Goal: Task Accomplishment & Management: Complete application form

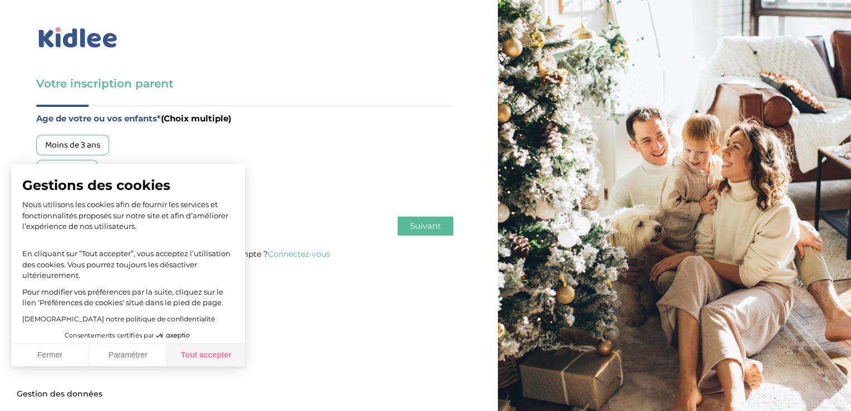
click at [219, 358] on button "Tout accepter" at bounding box center [206, 355] width 78 height 23
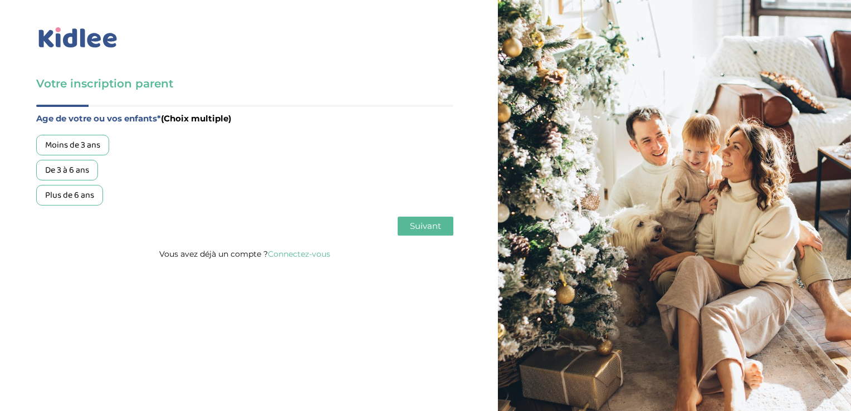
click at [68, 197] on div "Plus de 6 ans" at bounding box center [69, 195] width 67 height 21
click at [71, 170] on div "De 3 à 6 ans" at bounding box center [67, 170] width 62 height 21
click at [431, 223] on span "Suivant" at bounding box center [425, 226] width 31 height 11
click at [96, 149] on div "Garde régulière" at bounding box center [74, 145] width 77 height 21
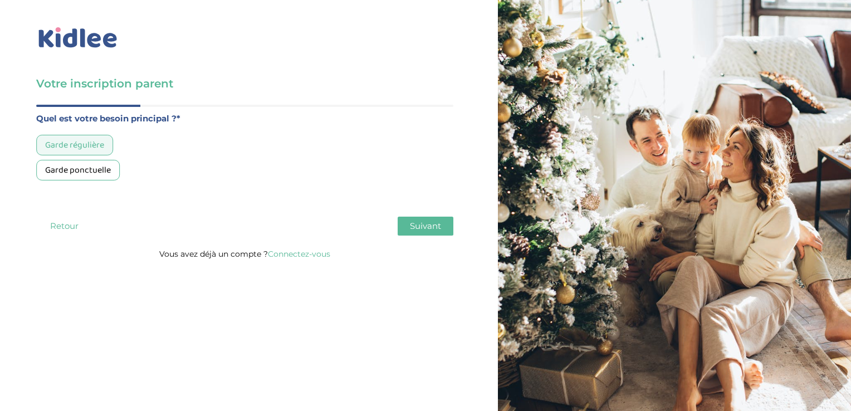
click at [435, 227] on span "Suivant" at bounding box center [425, 226] width 31 height 11
click at [101, 168] on div "Entre 30 et 50h/mois" at bounding box center [84, 170] width 97 height 21
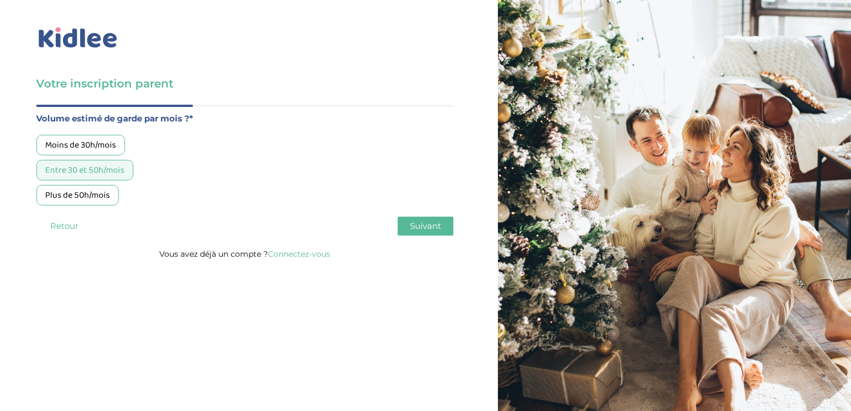
click at [427, 227] on span "Suivant" at bounding box center [425, 226] width 31 height 11
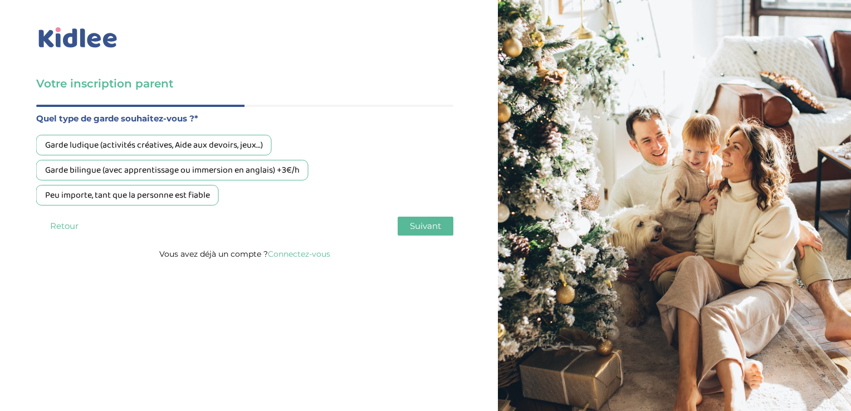
click at [144, 196] on div "Peu importe, tant que la personne est fiable" at bounding box center [127, 195] width 183 height 21
click at [431, 226] on span "Suivant" at bounding box center [425, 226] width 31 height 11
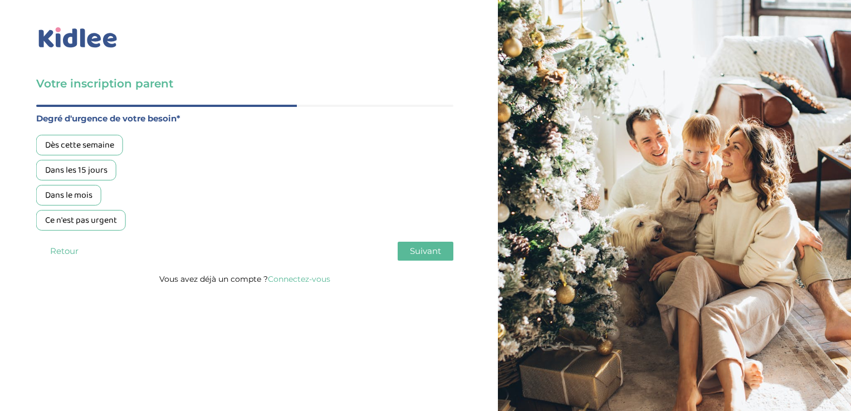
click at [85, 201] on div "Dans le mois" at bounding box center [68, 195] width 65 height 21
click at [425, 254] on span "Suivant" at bounding box center [425, 251] width 31 height 11
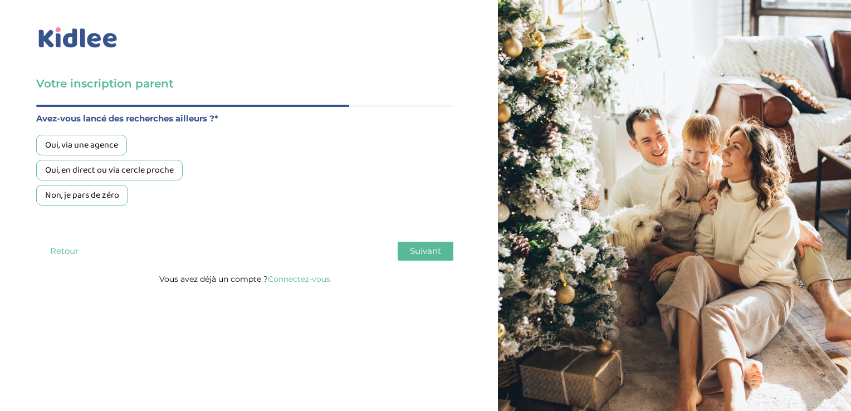
click at [90, 172] on div "Oui, en direct ou via cercle proche" at bounding box center [109, 170] width 147 height 21
click at [417, 250] on span "Suivant" at bounding box center [425, 251] width 31 height 11
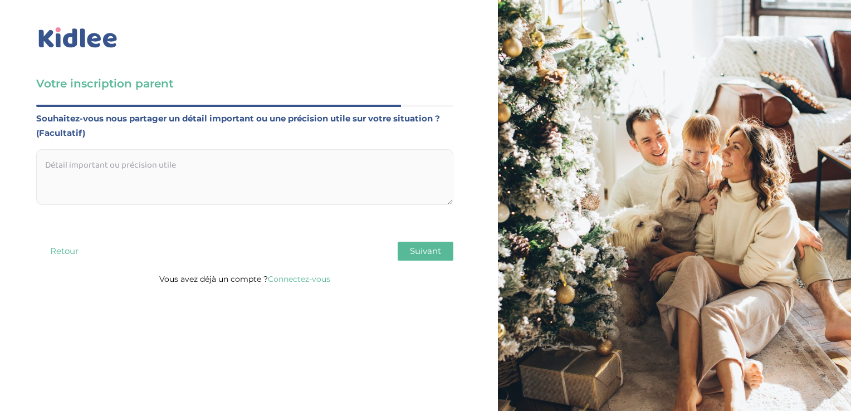
click at [76, 42] on img at bounding box center [78, 38] width 84 height 26
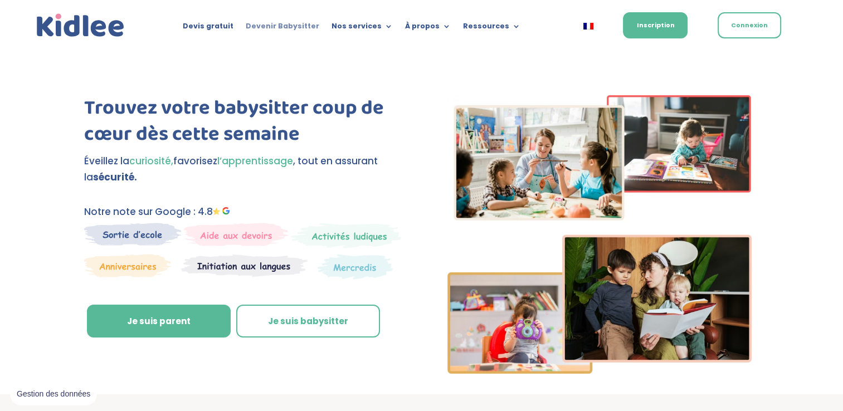
click at [305, 28] on link "Devenir Babysitter" at bounding box center [283, 28] width 74 height 12
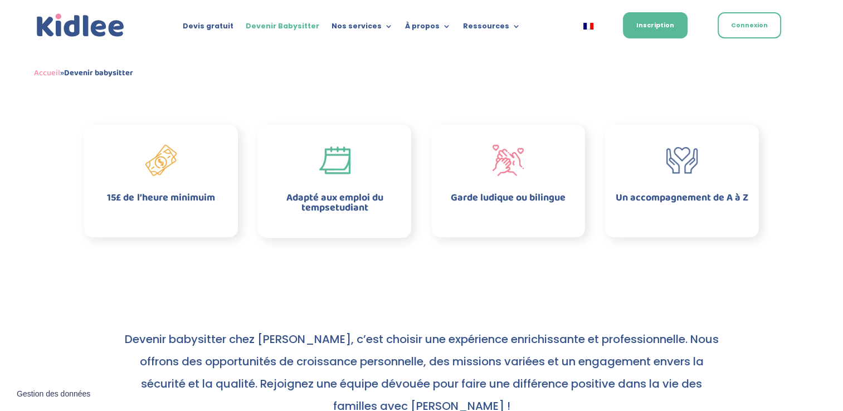
scroll to position [334, 0]
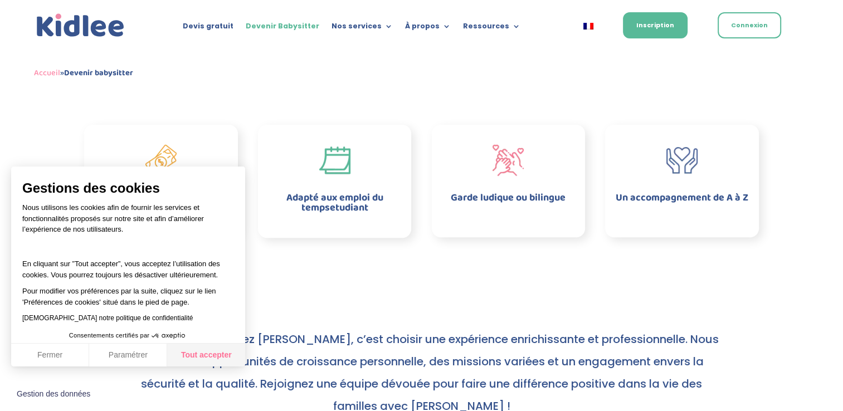
click at [222, 349] on button "Tout accepter" at bounding box center [206, 355] width 78 height 23
checkbox input "true"
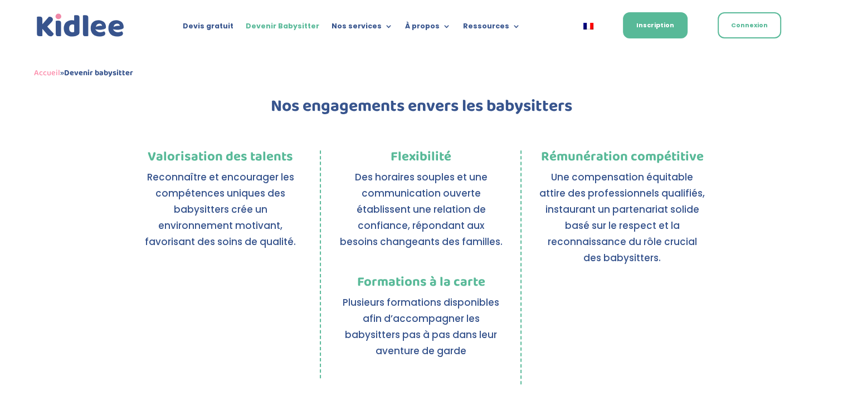
scroll to position [686, 0]
